Goal: Information Seeking & Learning: Check status

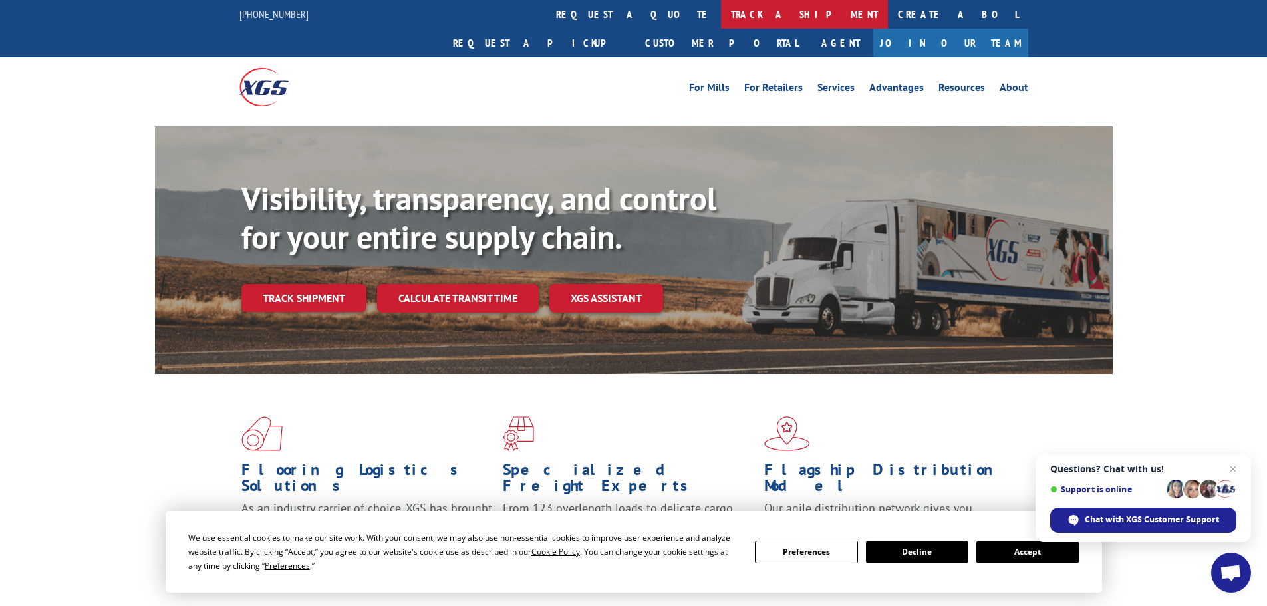
click at [721, 8] on link "track a shipment" at bounding box center [804, 14] width 167 height 29
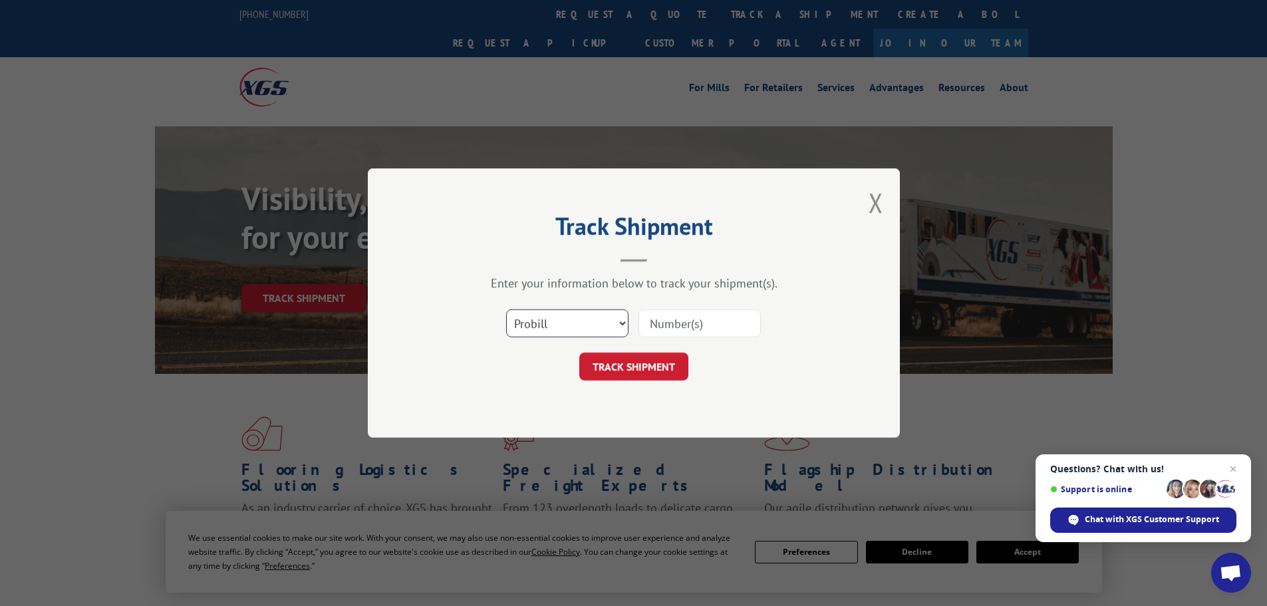
drag, startPoint x: 591, startPoint y: 315, endPoint x: 592, endPoint y: 322, distance: 7.3
click at [591, 315] on select "Select category... Probill BOL PO" at bounding box center [567, 323] width 122 height 28
select select "bol"
click at [506, 309] on select "Select category... Probill BOL PO" at bounding box center [567, 323] width 122 height 28
click at [672, 323] on input at bounding box center [699, 323] width 122 height 28
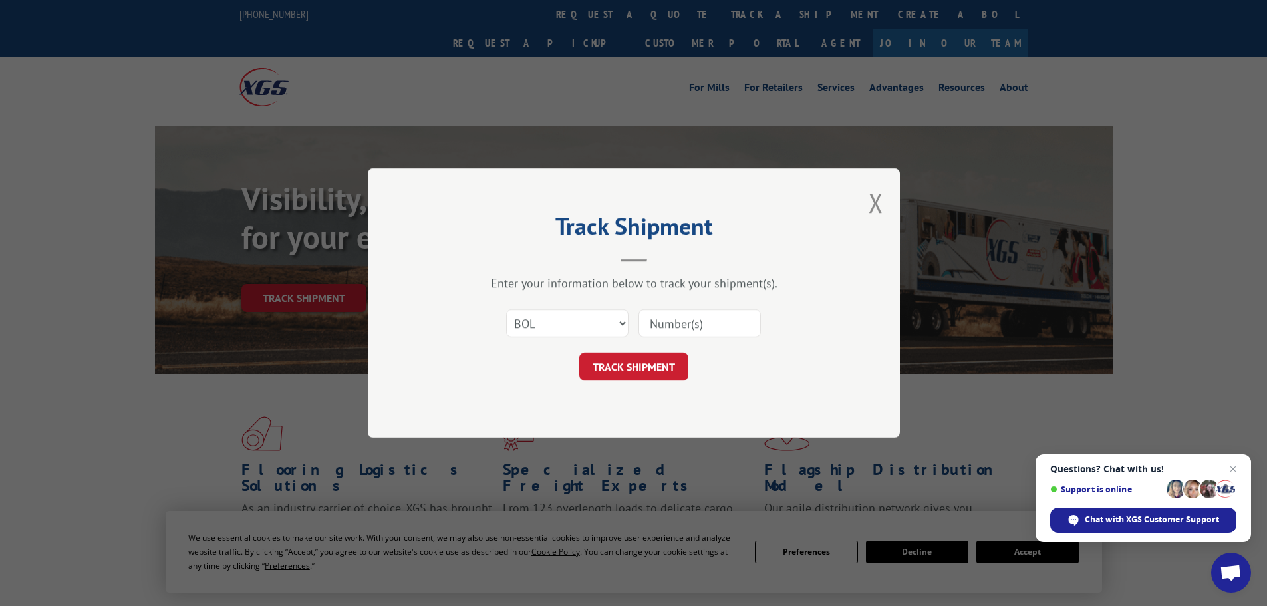
paste input "6043413"
type input "6043413"
click at [663, 403] on div "Track Shipment Enter your information below to track your shipment(s). Select c…" at bounding box center [634, 302] width 532 height 269
click at [652, 363] on button "TRACK SHIPMENT" at bounding box center [633, 366] width 109 height 28
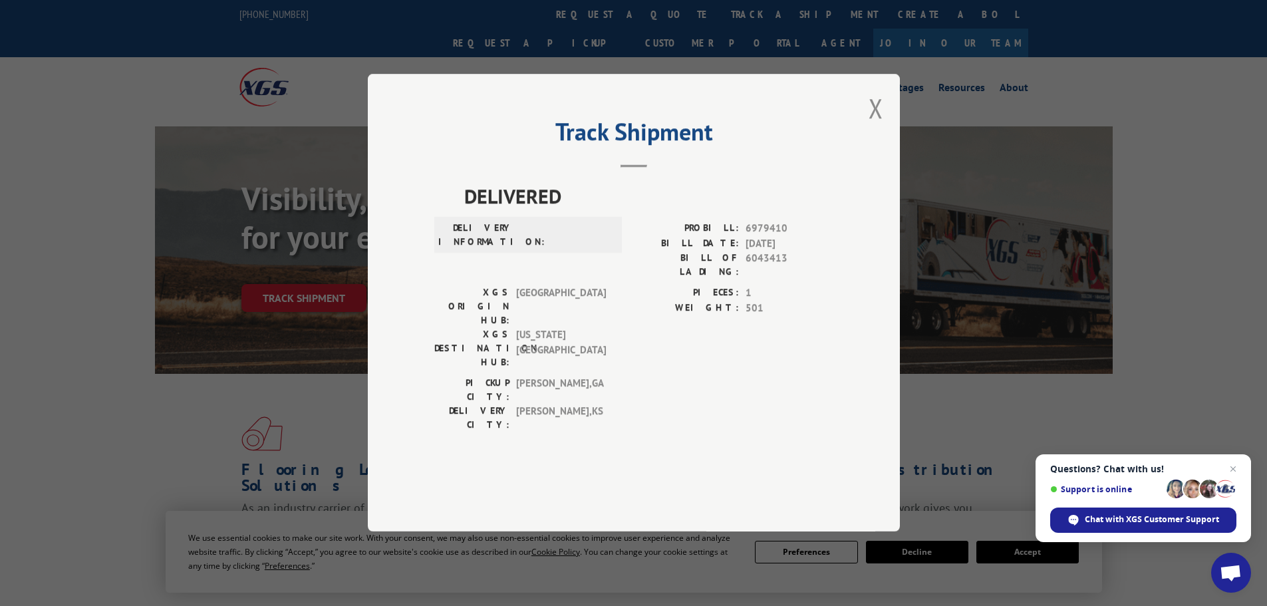
click at [883, 150] on div "Track Shipment DELIVERED DELIVERY INFORMATION: PROBILL: 6979410 BILL DATE: [DAT…" at bounding box center [634, 303] width 532 height 458
click at [874, 126] on button "Close modal" at bounding box center [875, 107] width 15 height 35
